Goal: Task Accomplishment & Management: Use online tool/utility

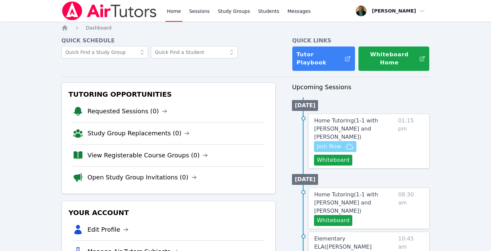
click at [329, 142] on span "Join Now" at bounding box center [328, 146] width 24 height 8
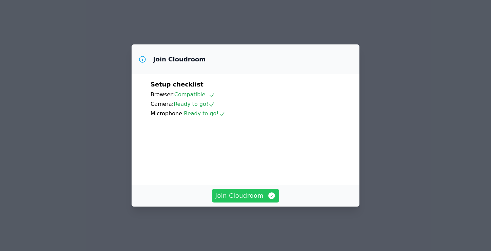
click at [251, 200] on span "Join Cloudroom" at bounding box center [245, 195] width 61 height 9
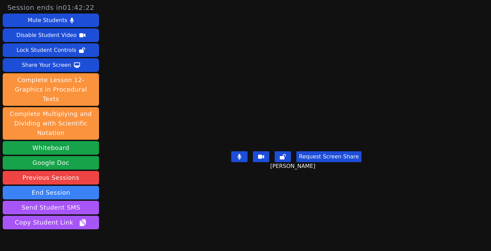
click at [332, 162] on button "Request Screen Share" at bounding box center [328, 156] width 65 height 11
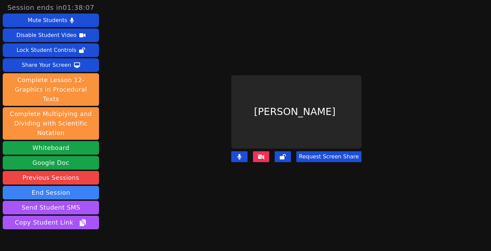
click at [330, 154] on button "Request Screen Share" at bounding box center [328, 156] width 65 height 11
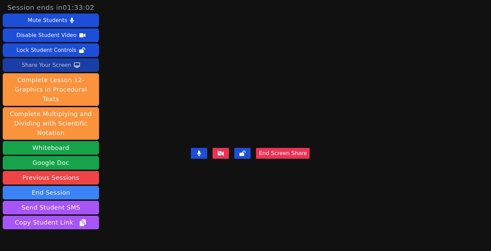
click at [53, 65] on div "Share Your Screen" at bounding box center [46, 65] width 49 height 11
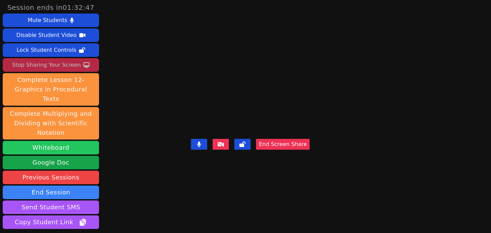
click at [41, 141] on button "Whiteboard" at bounding box center [51, 148] width 96 height 14
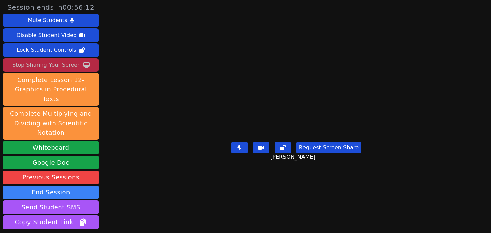
click at [67, 61] on div "Stop Sharing Your Screen" at bounding box center [46, 65] width 68 height 11
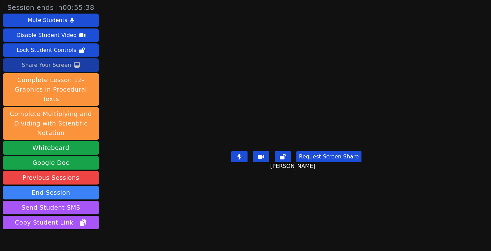
click at [44, 62] on div "Share Your Screen" at bounding box center [46, 65] width 49 height 11
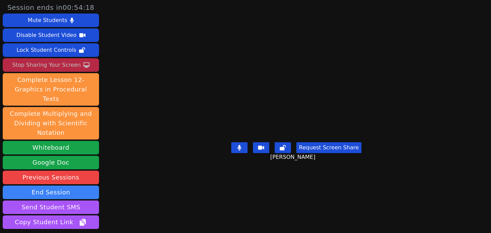
scroll to position [45, 0]
